Goal: Manage account settings

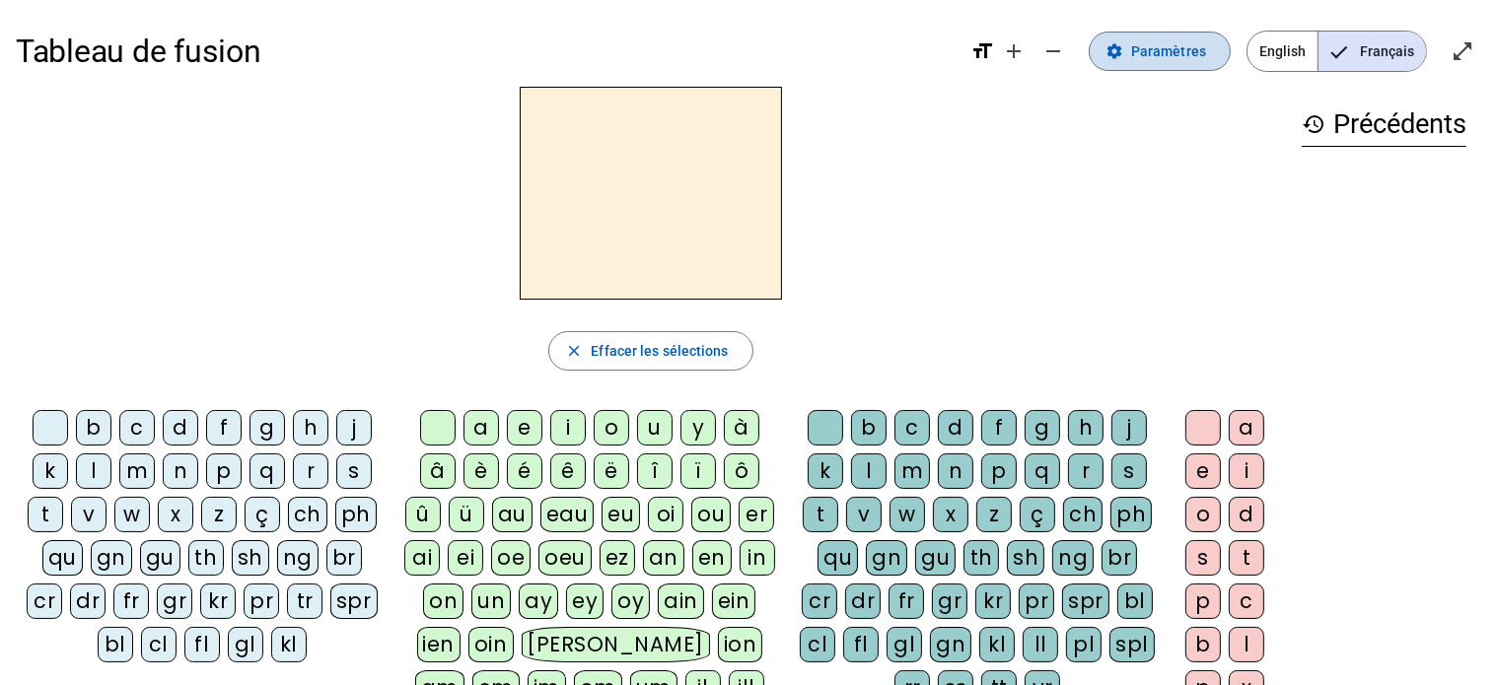
click at [1173, 48] on span "Paramètres" at bounding box center [1168, 51] width 75 height 24
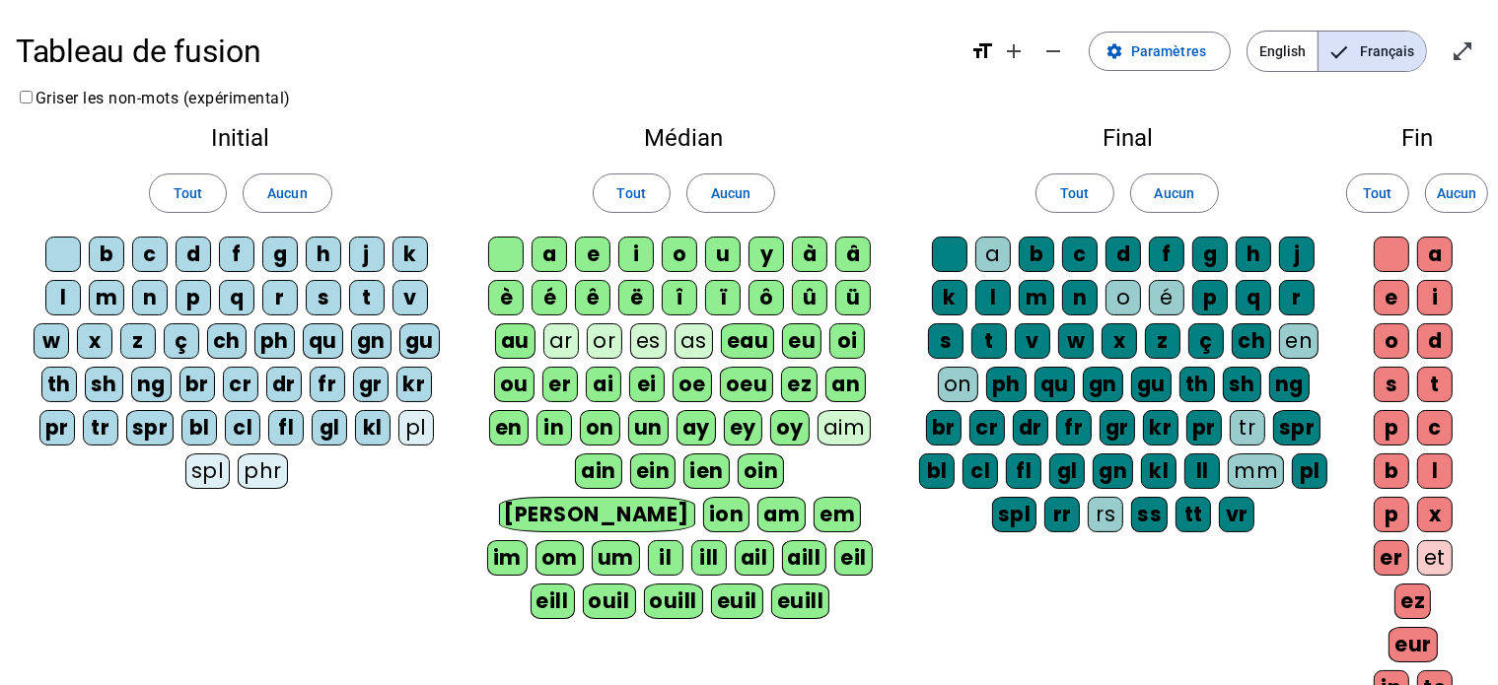
click at [100, 250] on div "b" at bounding box center [107, 255] width 36 height 36
click at [134, 250] on div "c" at bounding box center [150, 255] width 36 height 36
click at [197, 255] on div "d" at bounding box center [194, 255] width 36 height 36
click at [237, 255] on div "f" at bounding box center [237, 255] width 36 height 36
click at [276, 250] on div "g" at bounding box center [280, 255] width 36 height 36
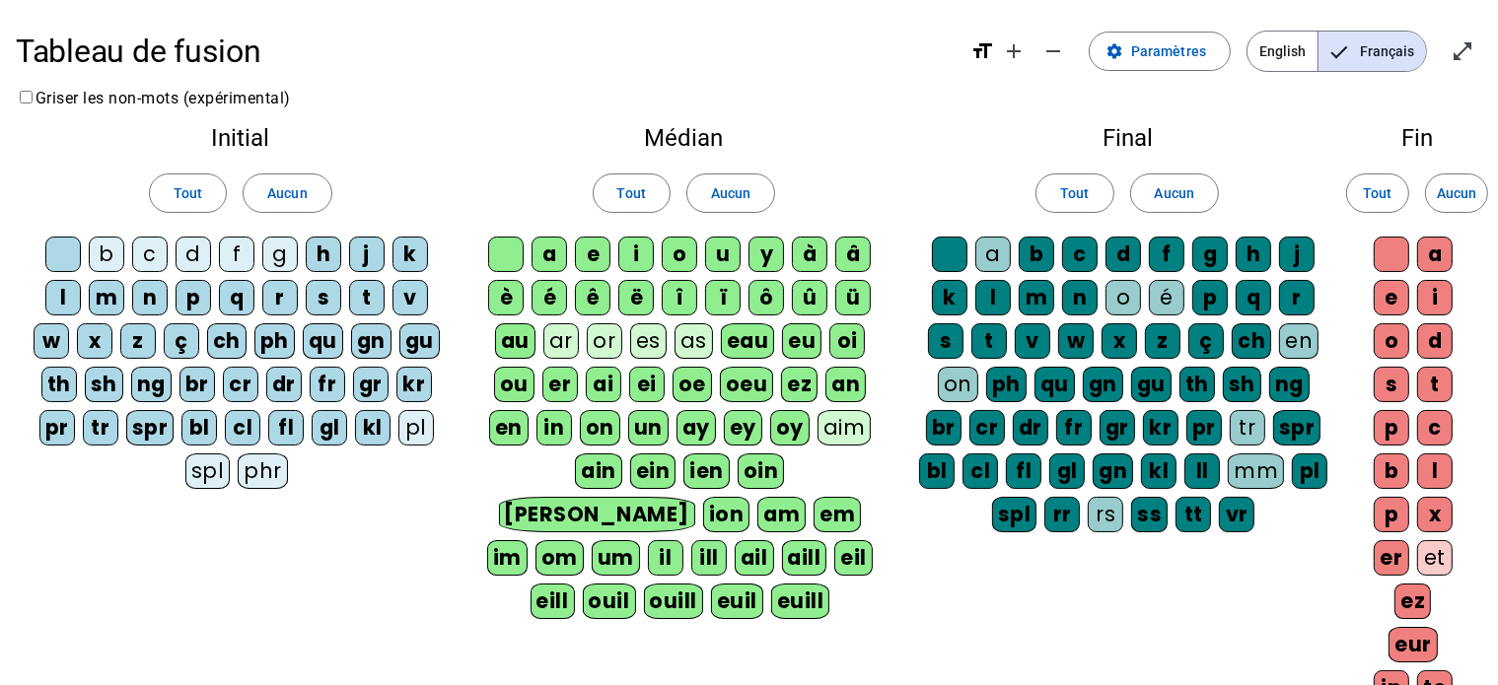
click at [320, 250] on div "h" at bounding box center [324, 255] width 36 height 36
click at [362, 251] on div "j" at bounding box center [367, 255] width 36 height 36
click at [401, 255] on div "k" at bounding box center [410, 255] width 36 height 36
click at [406, 288] on div "v" at bounding box center [410, 298] width 36 height 36
click at [368, 295] on div "t" at bounding box center [367, 298] width 36 height 36
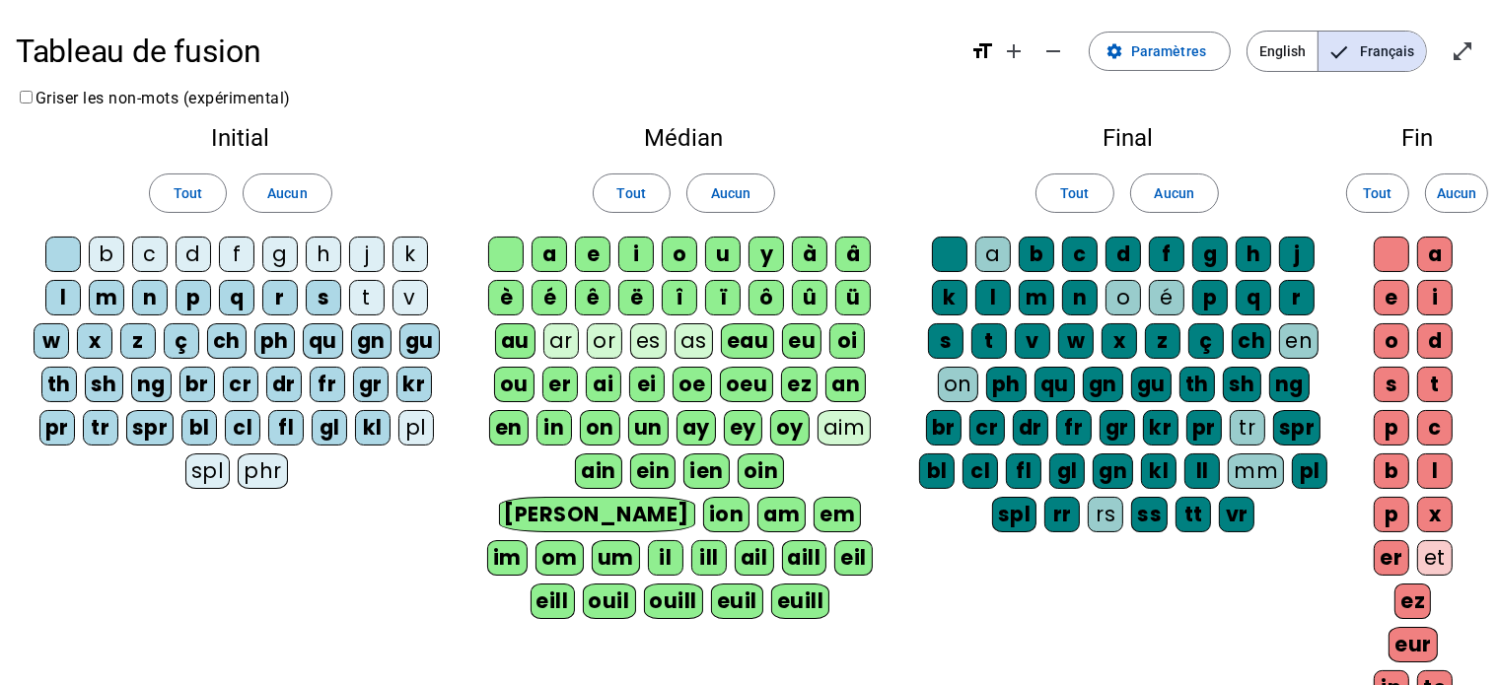
click at [331, 291] on div "s" at bounding box center [324, 298] width 36 height 36
click at [270, 294] on div "r" at bounding box center [280, 298] width 36 height 36
click at [250, 294] on div "q" at bounding box center [237, 298] width 36 height 36
click at [193, 290] on div "p" at bounding box center [194, 298] width 36 height 36
click at [163, 294] on div "n" at bounding box center [150, 298] width 36 height 36
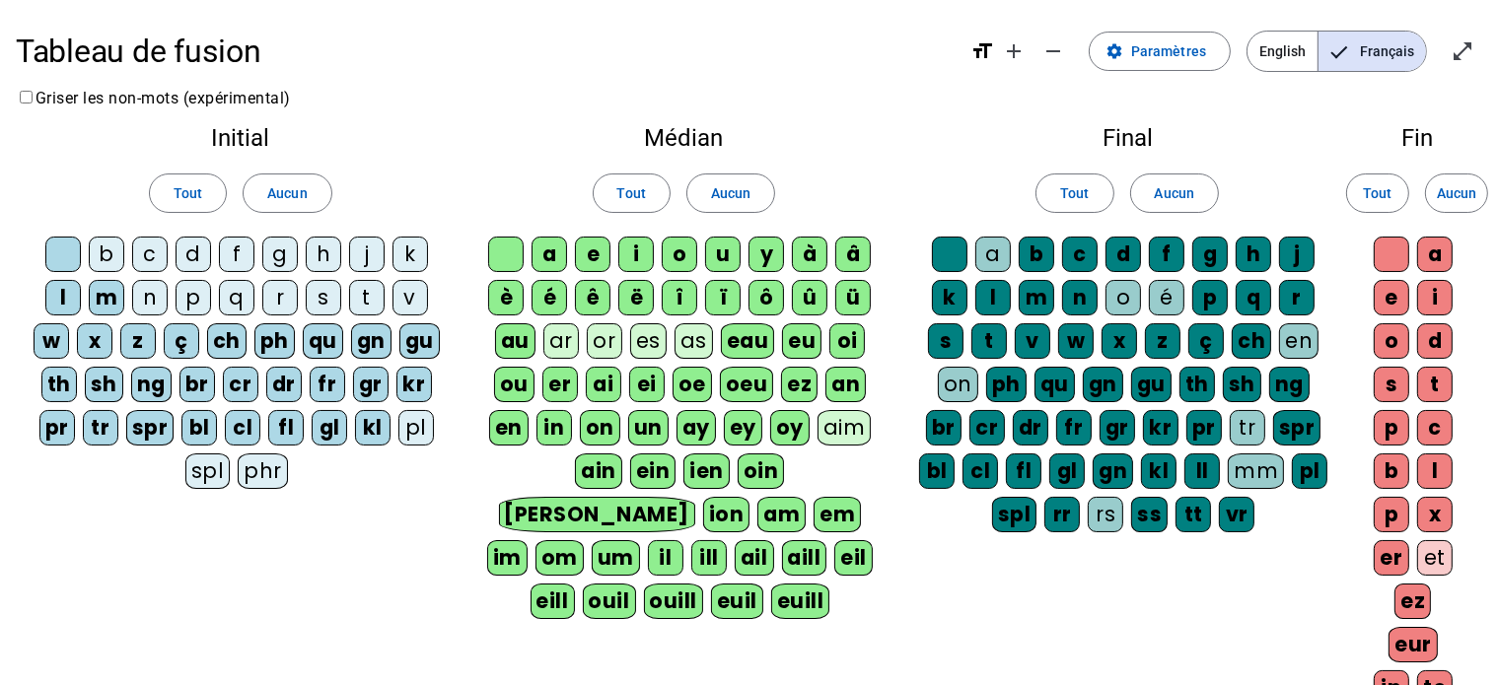
click at [110, 290] on div "m" at bounding box center [107, 298] width 36 height 36
click at [62, 289] on div "l" at bounding box center [63, 298] width 36 height 36
click at [47, 341] on div "w" at bounding box center [52, 341] width 36 height 36
click at [87, 340] on div "x" at bounding box center [95, 341] width 36 height 36
click at [142, 340] on div "z" at bounding box center [138, 341] width 36 height 36
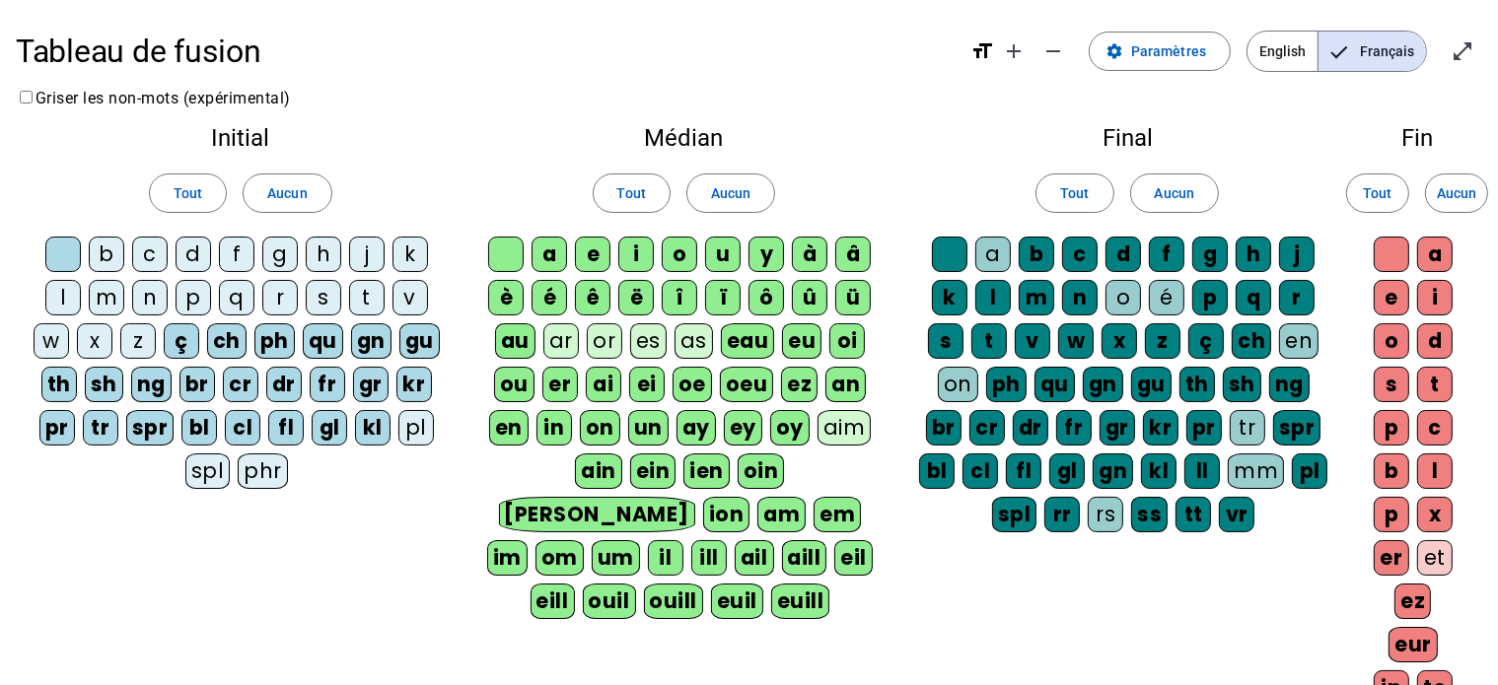
click at [181, 342] on div "ç" at bounding box center [182, 341] width 36 height 36
click at [235, 338] on div "ch" at bounding box center [226, 341] width 39 height 36
click at [268, 338] on div "ph" at bounding box center [274, 341] width 40 height 36
click at [333, 334] on div "qu" at bounding box center [323, 341] width 40 height 36
click at [370, 338] on div "gn" at bounding box center [371, 341] width 40 height 36
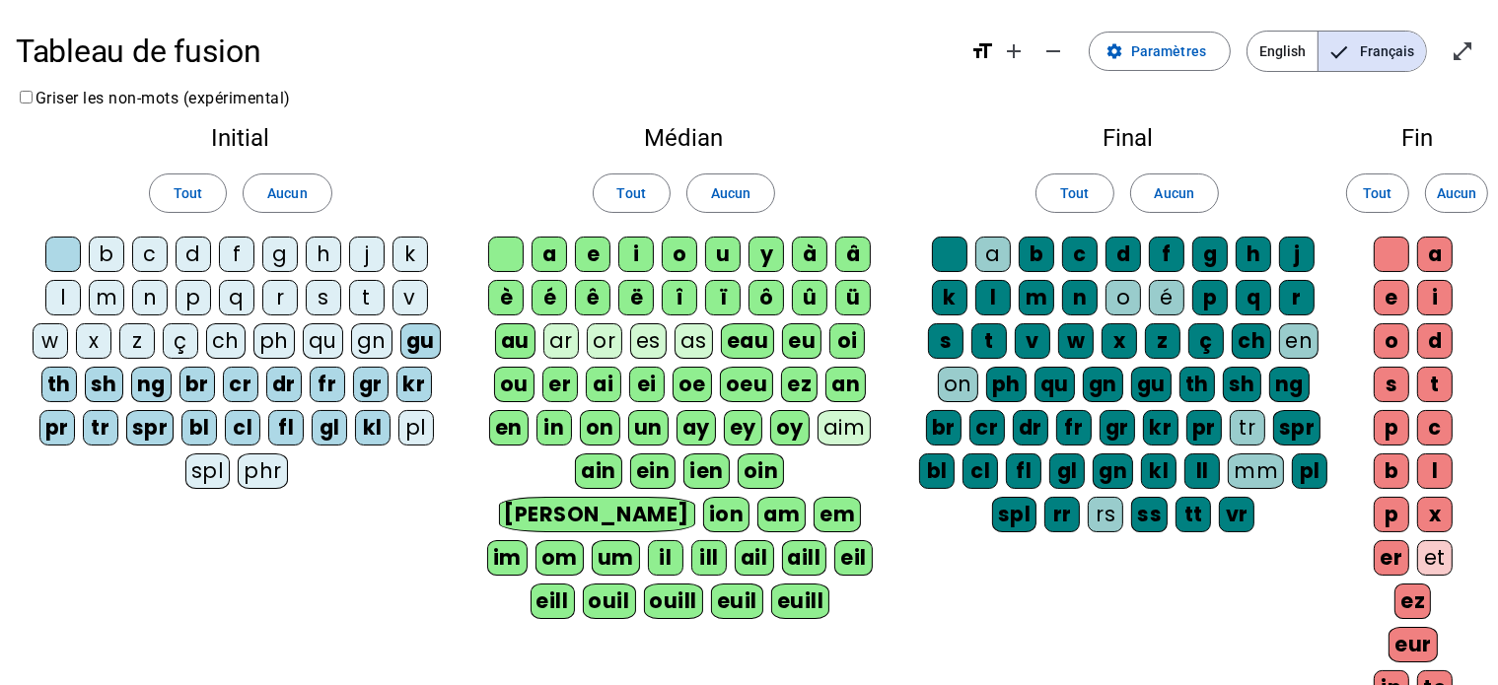
click at [430, 338] on div "gu" at bounding box center [420, 341] width 40 height 36
click at [199, 376] on div "br" at bounding box center [197, 385] width 36 height 36
click at [328, 427] on div "gl" at bounding box center [330, 428] width 36 height 36
click at [288, 421] on div "fl" at bounding box center [286, 428] width 36 height 36
click at [238, 419] on div "cl" at bounding box center [243, 428] width 36 height 36
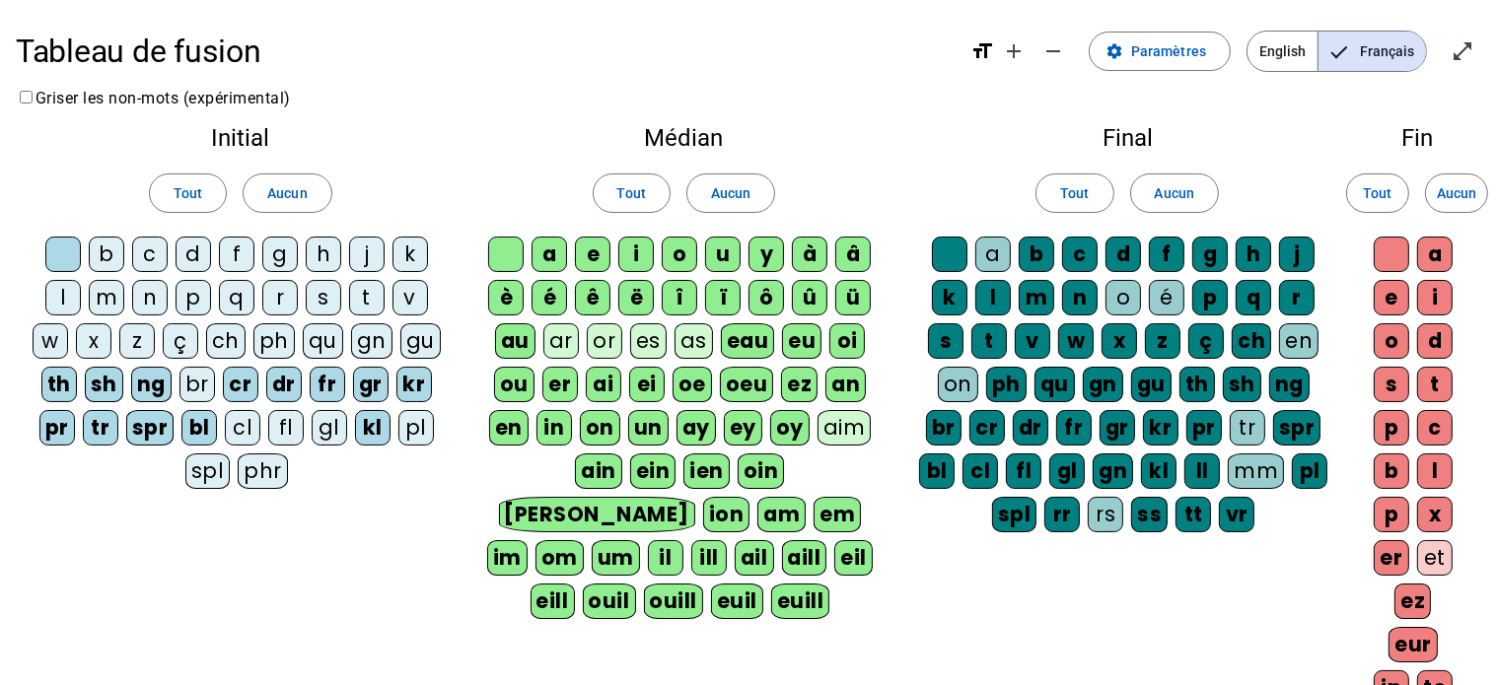
click at [285, 380] on div "dr" at bounding box center [284, 385] width 36 height 36
click at [317, 380] on div "fr" at bounding box center [328, 385] width 36 height 36
click at [183, 185] on span "Tout" at bounding box center [188, 193] width 29 height 24
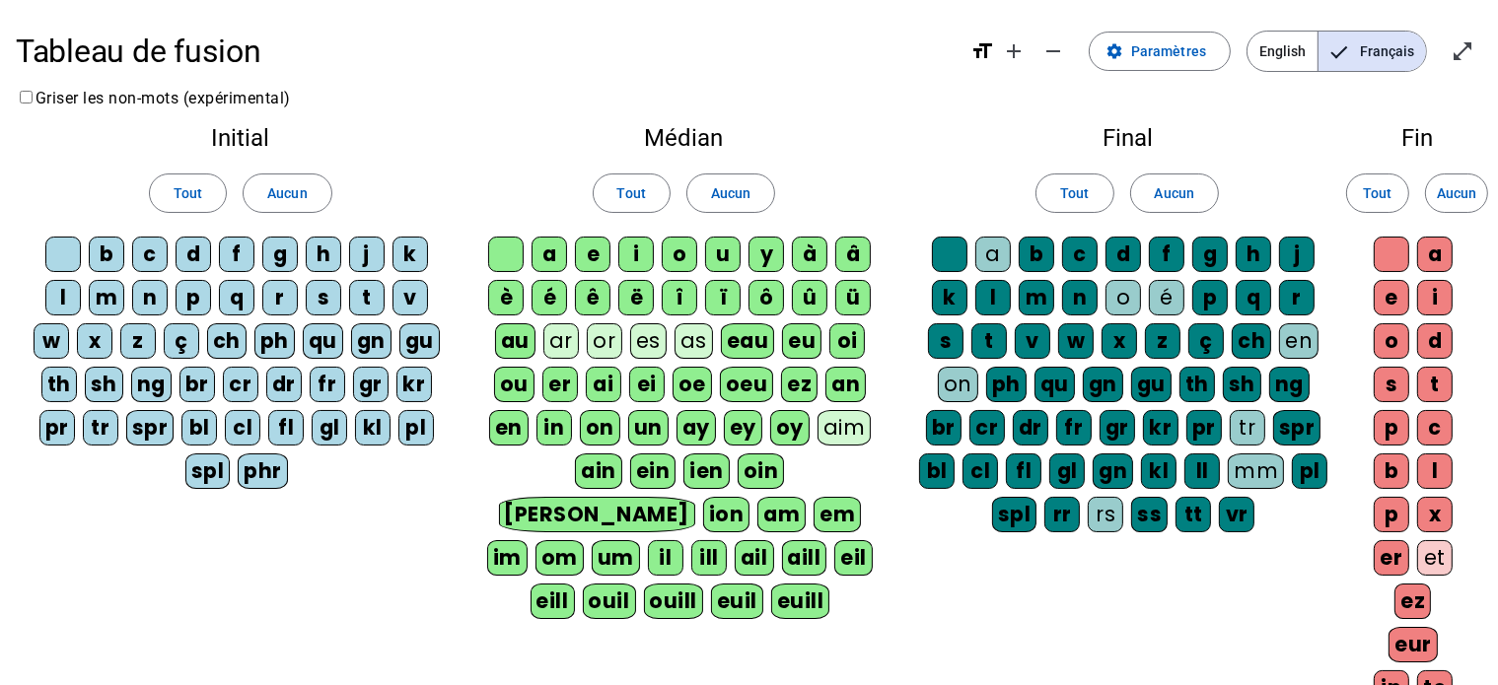
click at [552, 252] on div "a" at bounding box center [550, 255] width 36 height 36
click at [584, 252] on div "e" at bounding box center [593, 255] width 36 height 36
click at [630, 252] on div "i" at bounding box center [636, 255] width 36 height 36
click at [690, 255] on div "o" at bounding box center [680, 255] width 36 height 36
click at [721, 250] on div "u" at bounding box center [723, 255] width 36 height 36
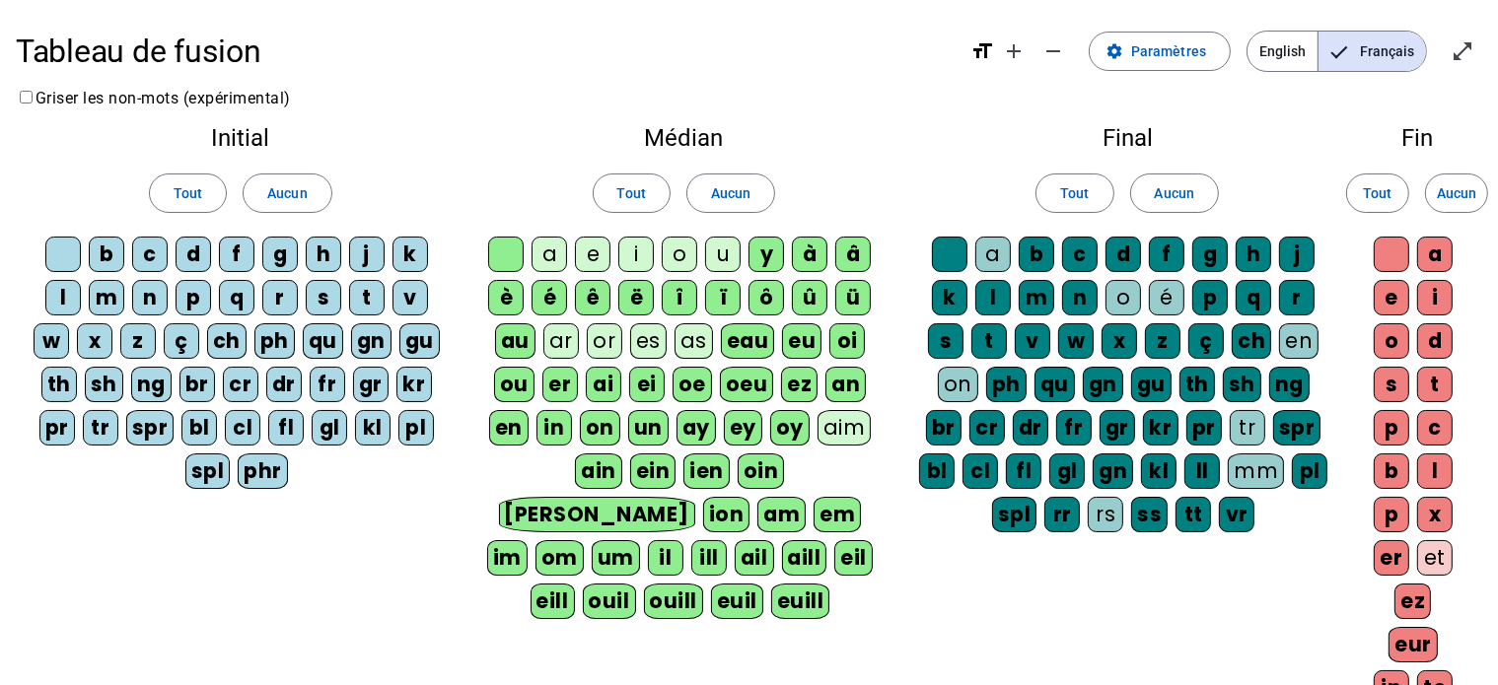
click at [778, 251] on div "y" at bounding box center [767, 255] width 36 height 36
click at [512, 287] on div "è" at bounding box center [506, 298] width 36 height 36
click at [544, 287] on div "é" at bounding box center [550, 298] width 36 height 36
click at [595, 295] on div "ê" at bounding box center [593, 298] width 36 height 36
click at [708, 301] on div "ï" at bounding box center [723, 298] width 36 height 36
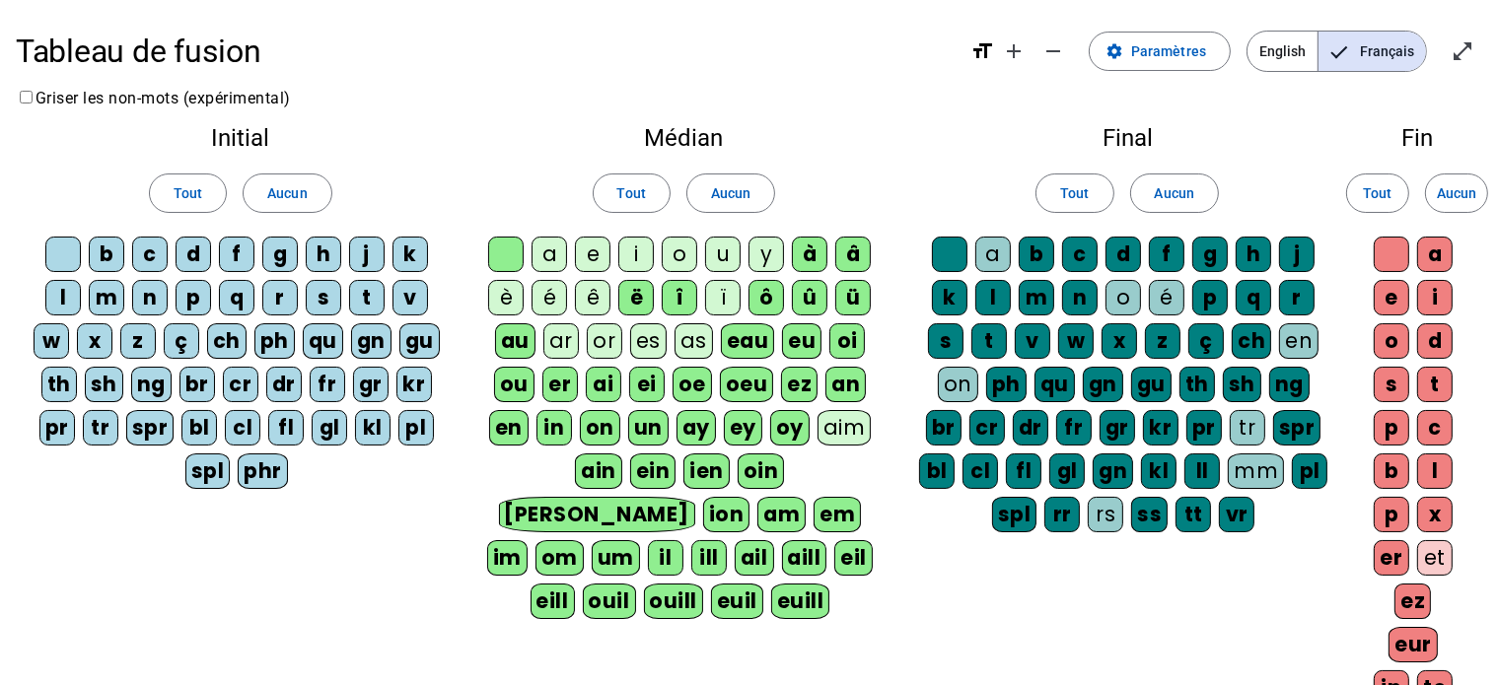
click at [679, 300] on div "î" at bounding box center [680, 298] width 36 height 36
click at [800, 263] on div "à" at bounding box center [810, 255] width 36 height 36
click at [632, 306] on div "ë" at bounding box center [636, 298] width 36 height 36
click at [651, 376] on div "ei" at bounding box center [647, 385] width 36 height 36
click at [609, 382] on div "ai" at bounding box center [604, 385] width 36 height 36
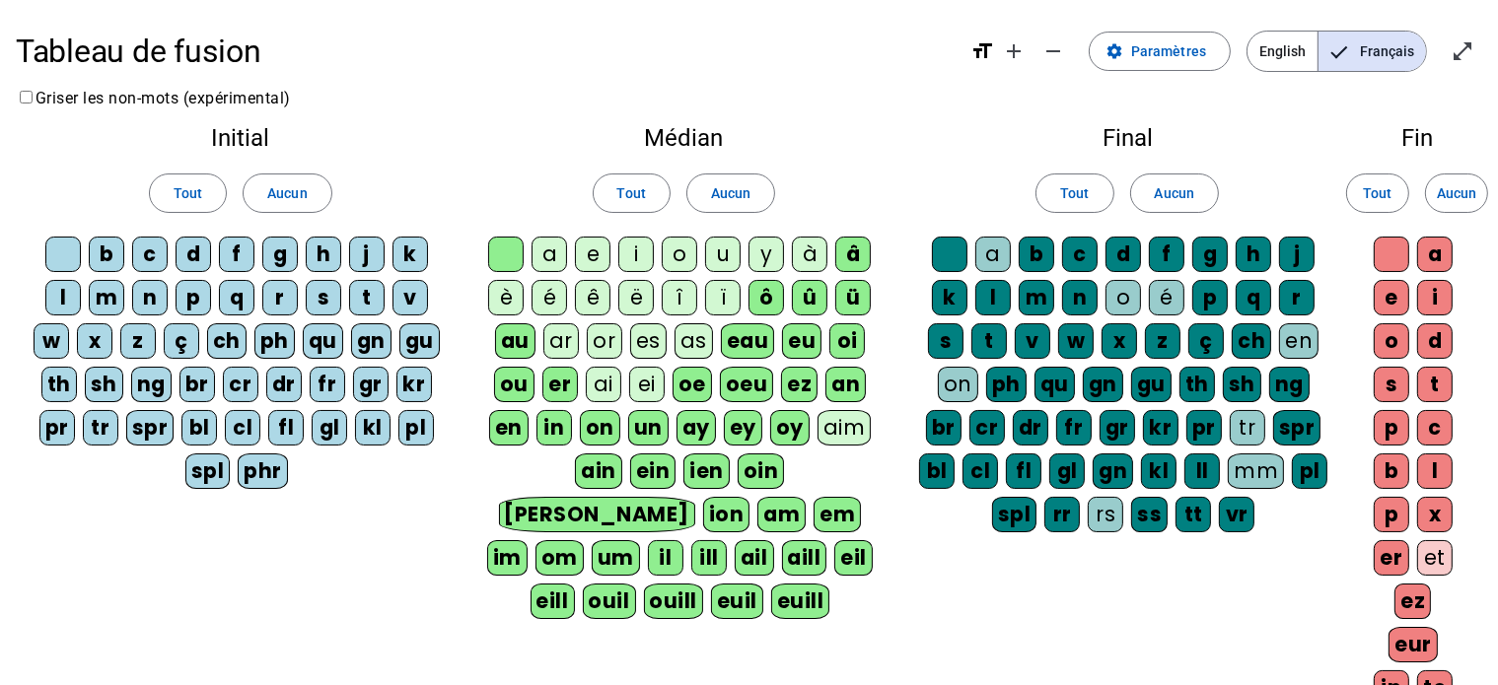
click at [523, 385] on div "ou" at bounding box center [514, 385] width 40 height 36
click at [513, 340] on div "au" at bounding box center [515, 341] width 40 height 36
click at [748, 334] on div "eau" at bounding box center [748, 341] width 54 height 36
click at [805, 250] on div "à" at bounding box center [810, 255] width 36 height 36
click at [1085, 179] on span at bounding box center [1074, 193] width 76 height 47
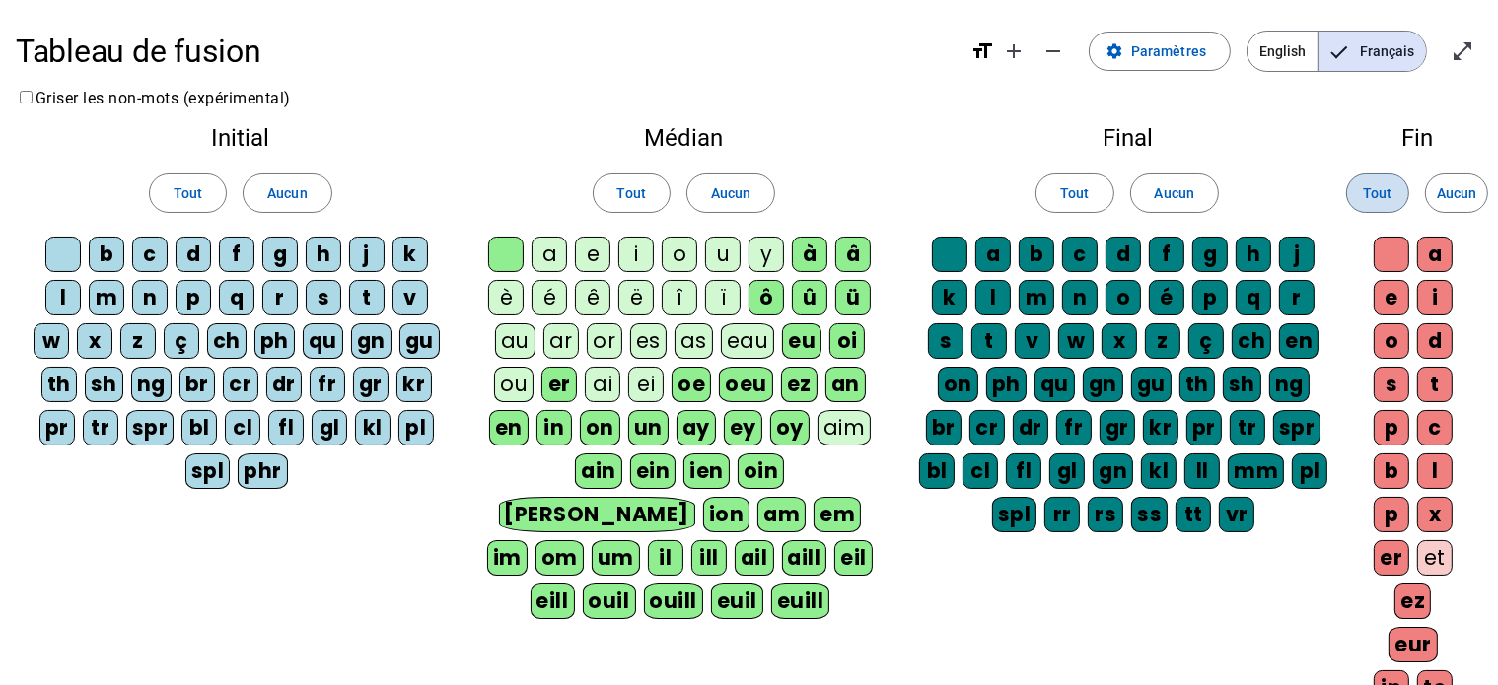
click at [1382, 199] on span "Tout" at bounding box center [1377, 193] width 29 height 24
click at [1076, 199] on span "Tout" at bounding box center [1074, 193] width 29 height 24
click at [655, 199] on span at bounding box center [632, 193] width 76 height 47
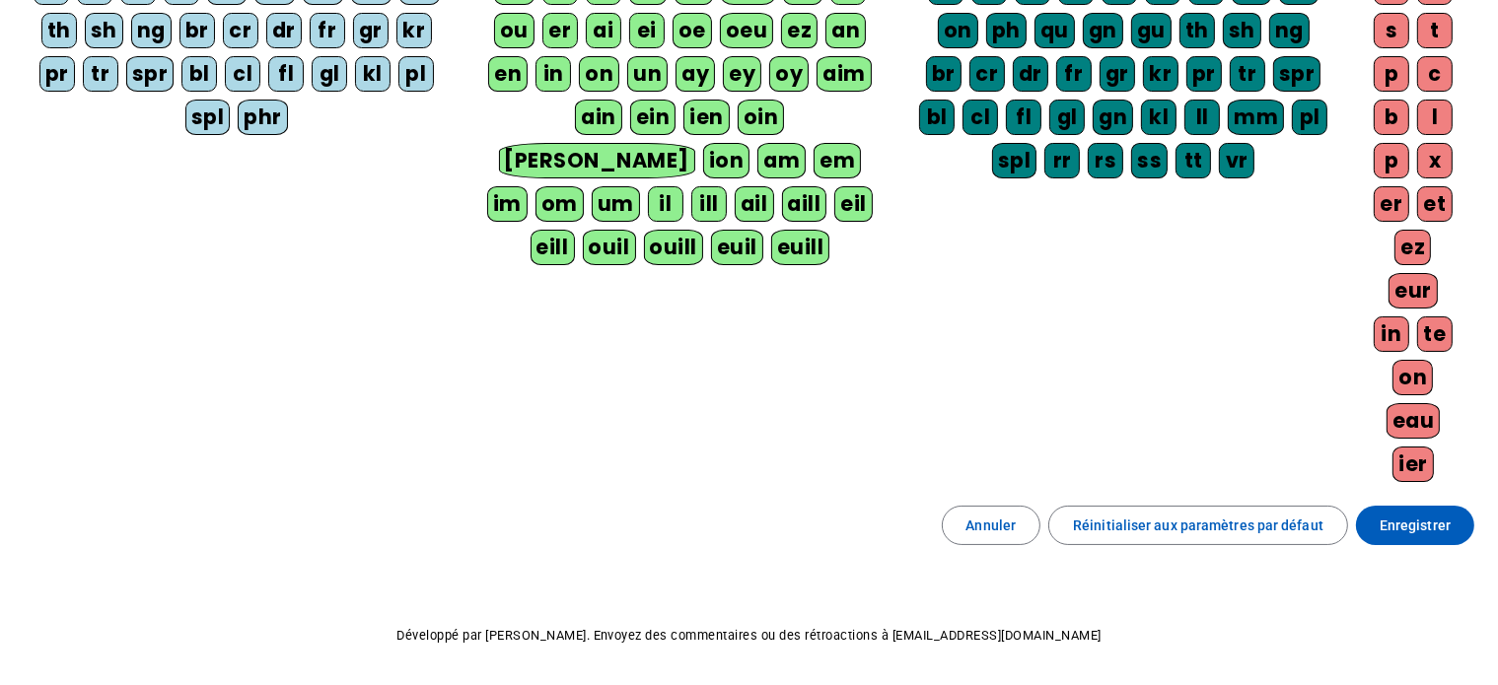
scroll to position [414, 0]
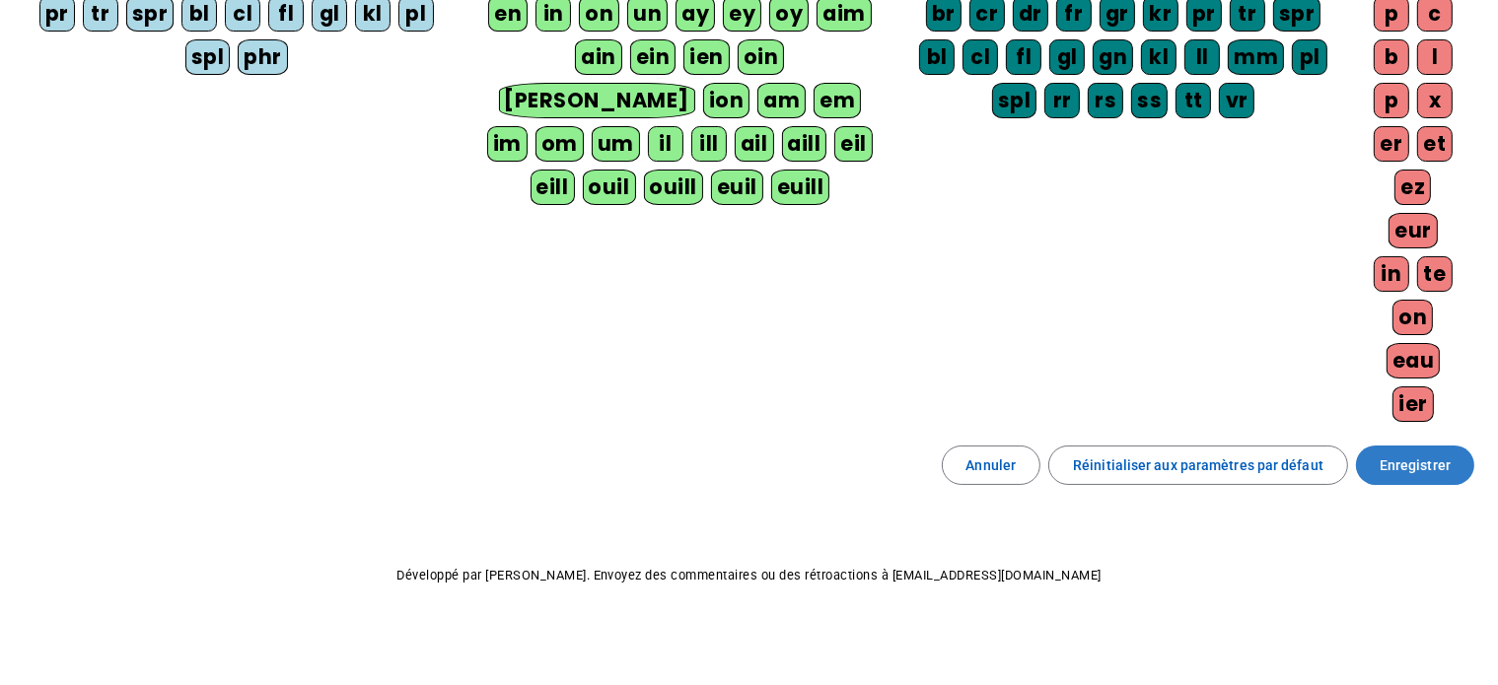
click at [1412, 471] on span at bounding box center [1415, 465] width 118 height 47
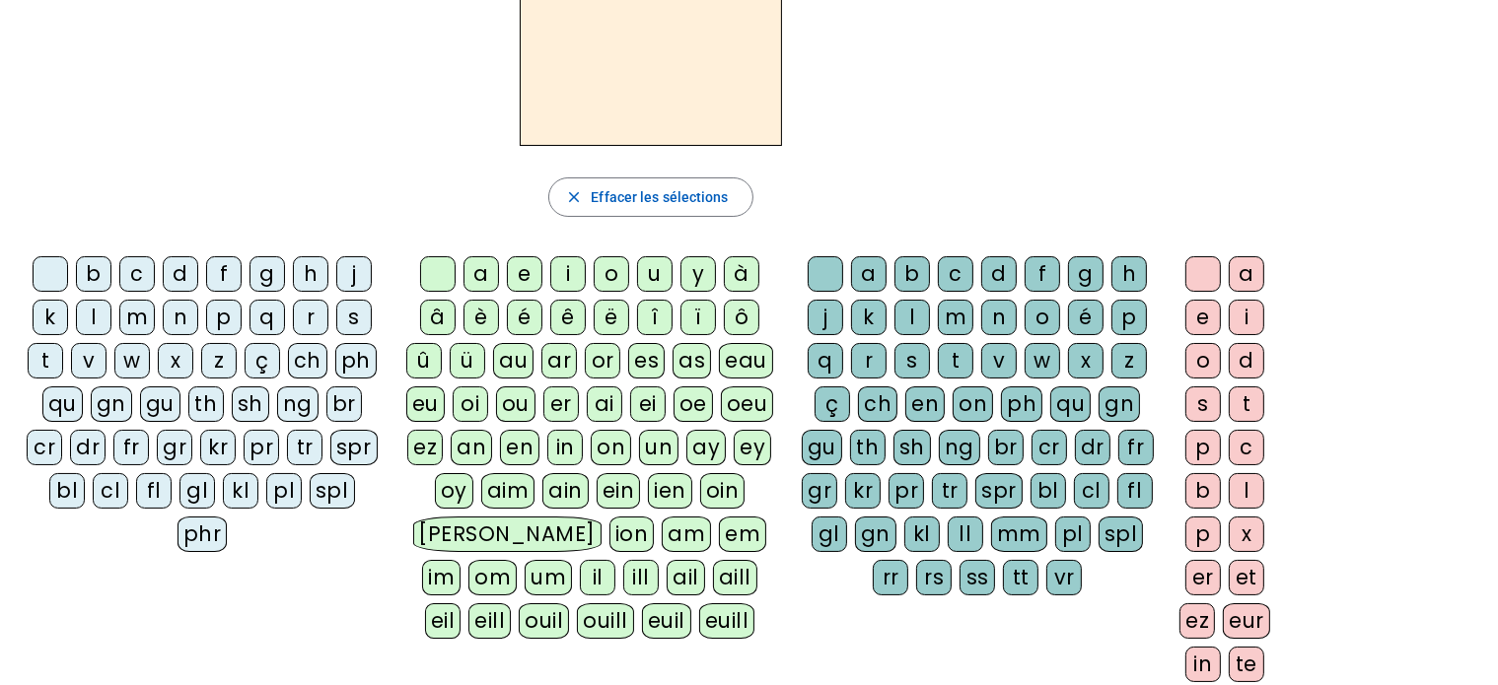
scroll to position [150, 0]
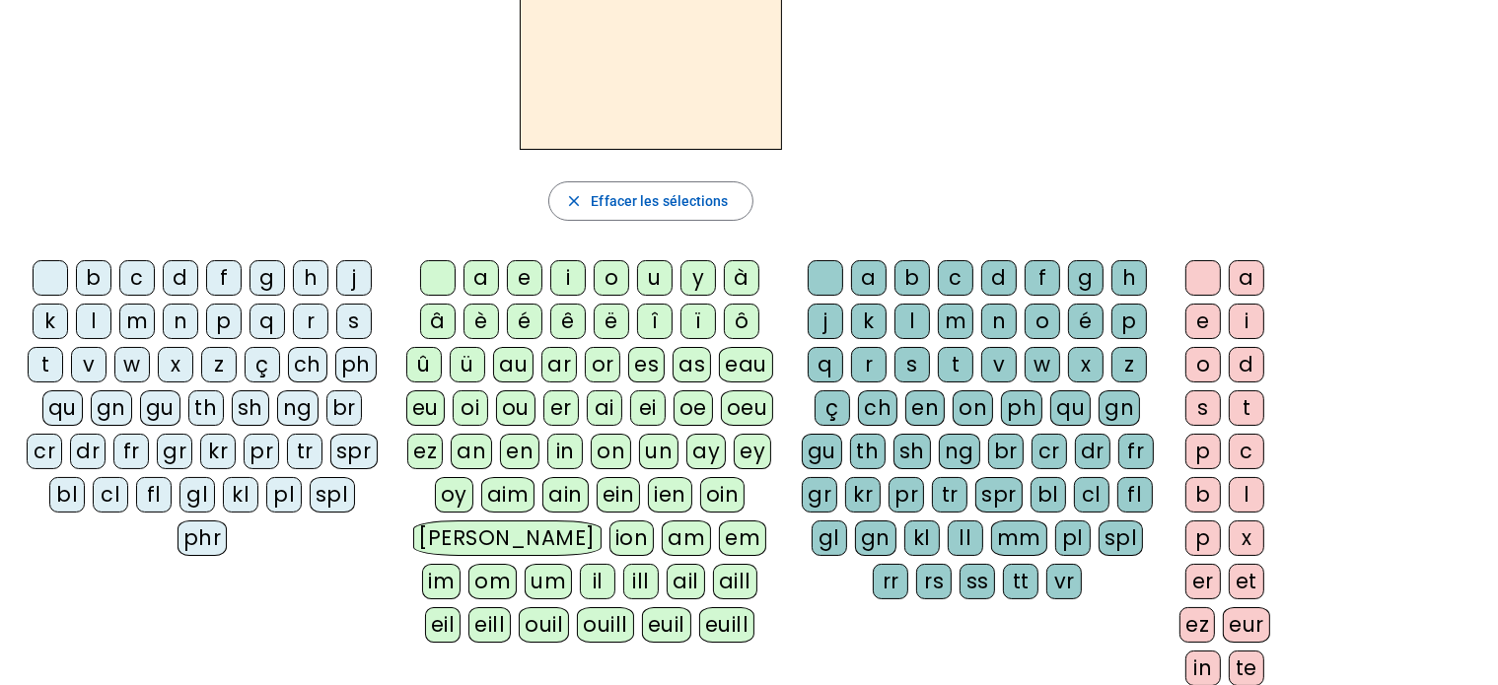
click at [87, 325] on div "l" at bounding box center [94, 322] width 36 height 36
click at [482, 270] on div "a" at bounding box center [482, 278] width 36 height 36
click at [963, 260] on div "c" at bounding box center [956, 278] width 36 height 36
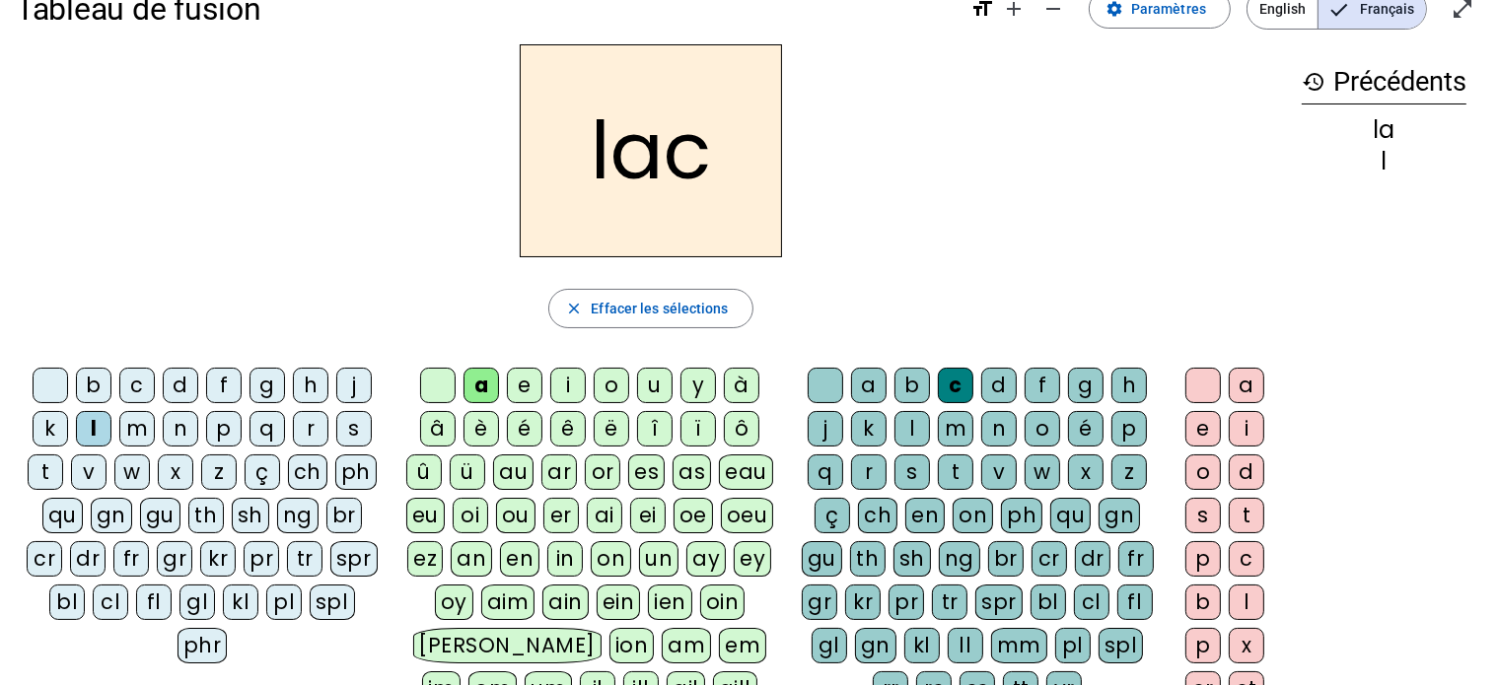
scroll to position [0, 0]
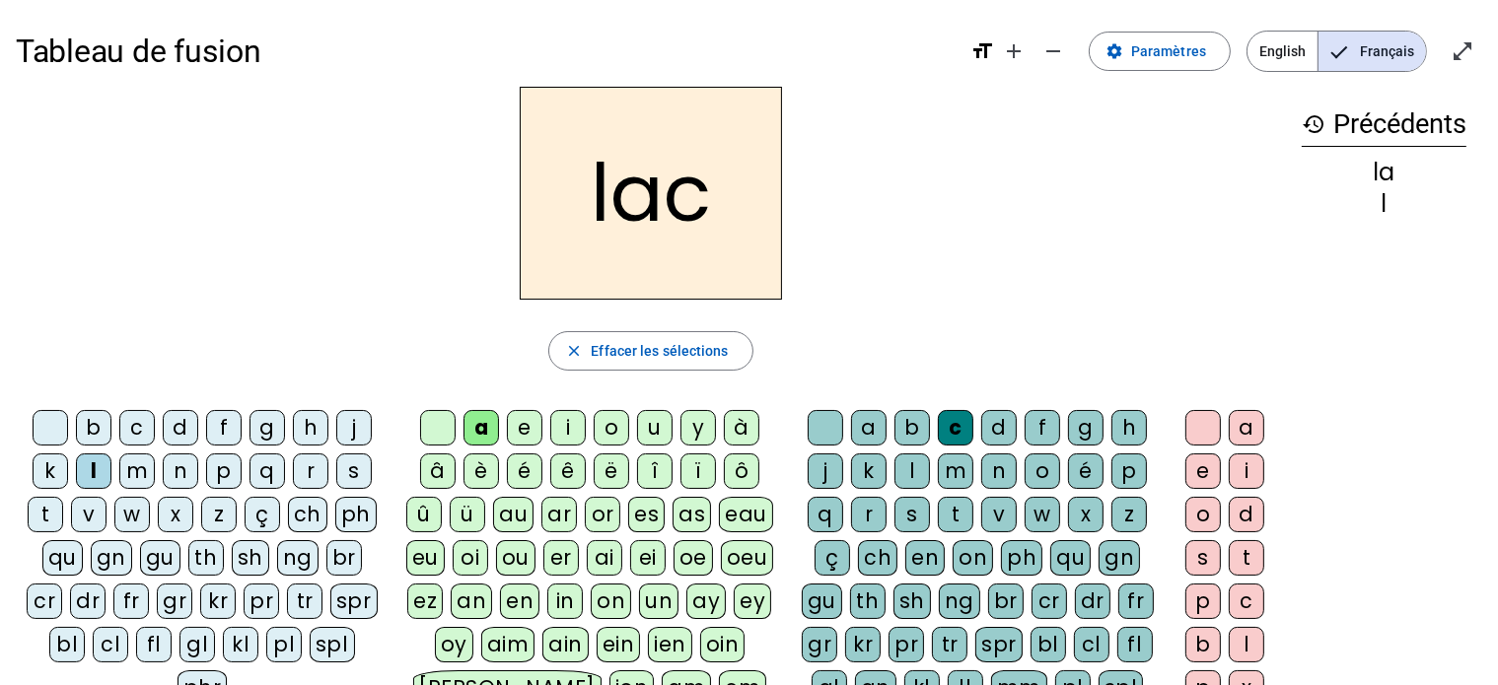
click at [487, 435] on div "a" at bounding box center [482, 428] width 36 height 36
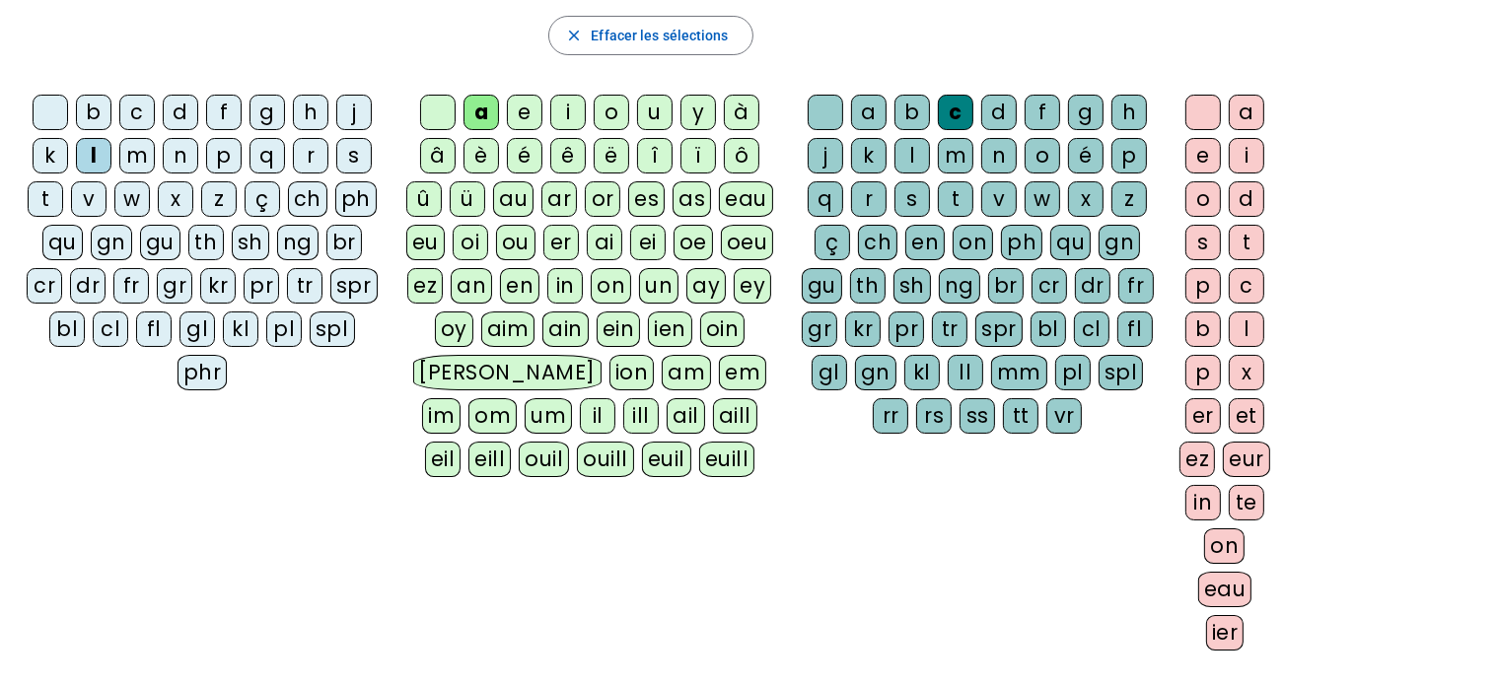
scroll to position [318, 0]
